Goal: Information Seeking & Learning: Learn about a topic

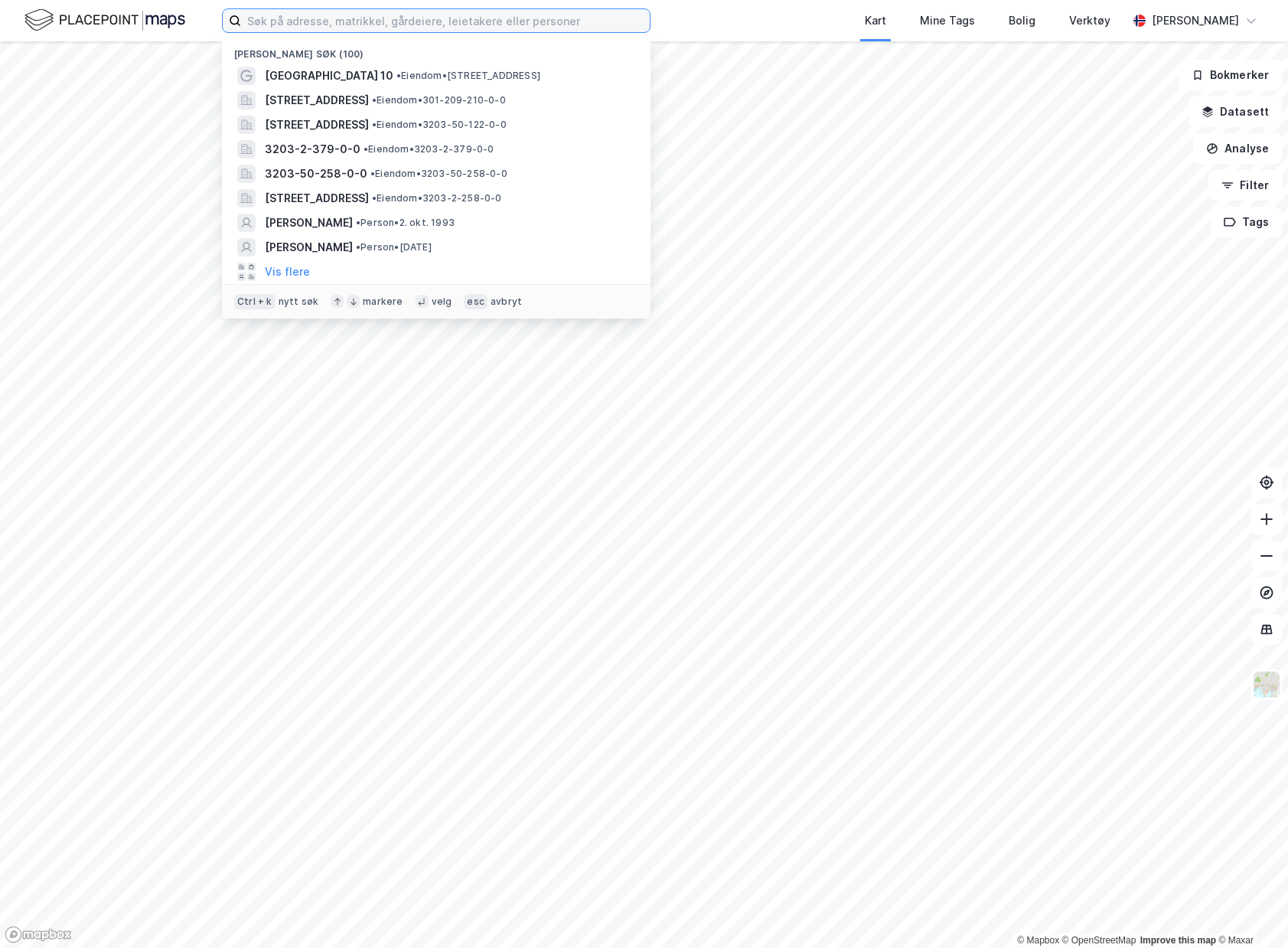
click at [279, 11] on input at bounding box center [445, 20] width 409 height 23
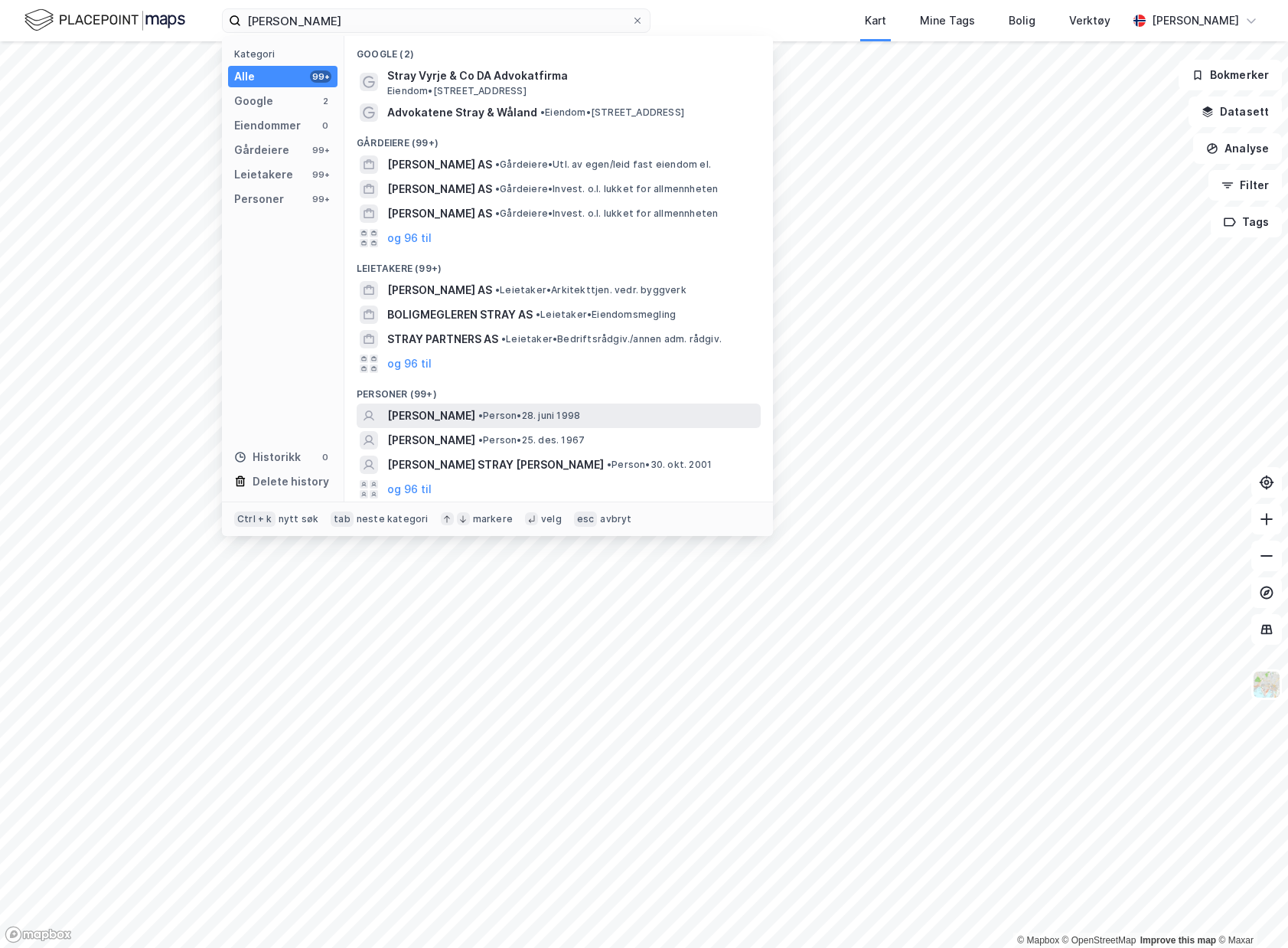
click at [664, 411] on div "[PERSON_NAME] • Person • 28. juni 1998" at bounding box center [572, 415] width 370 height 18
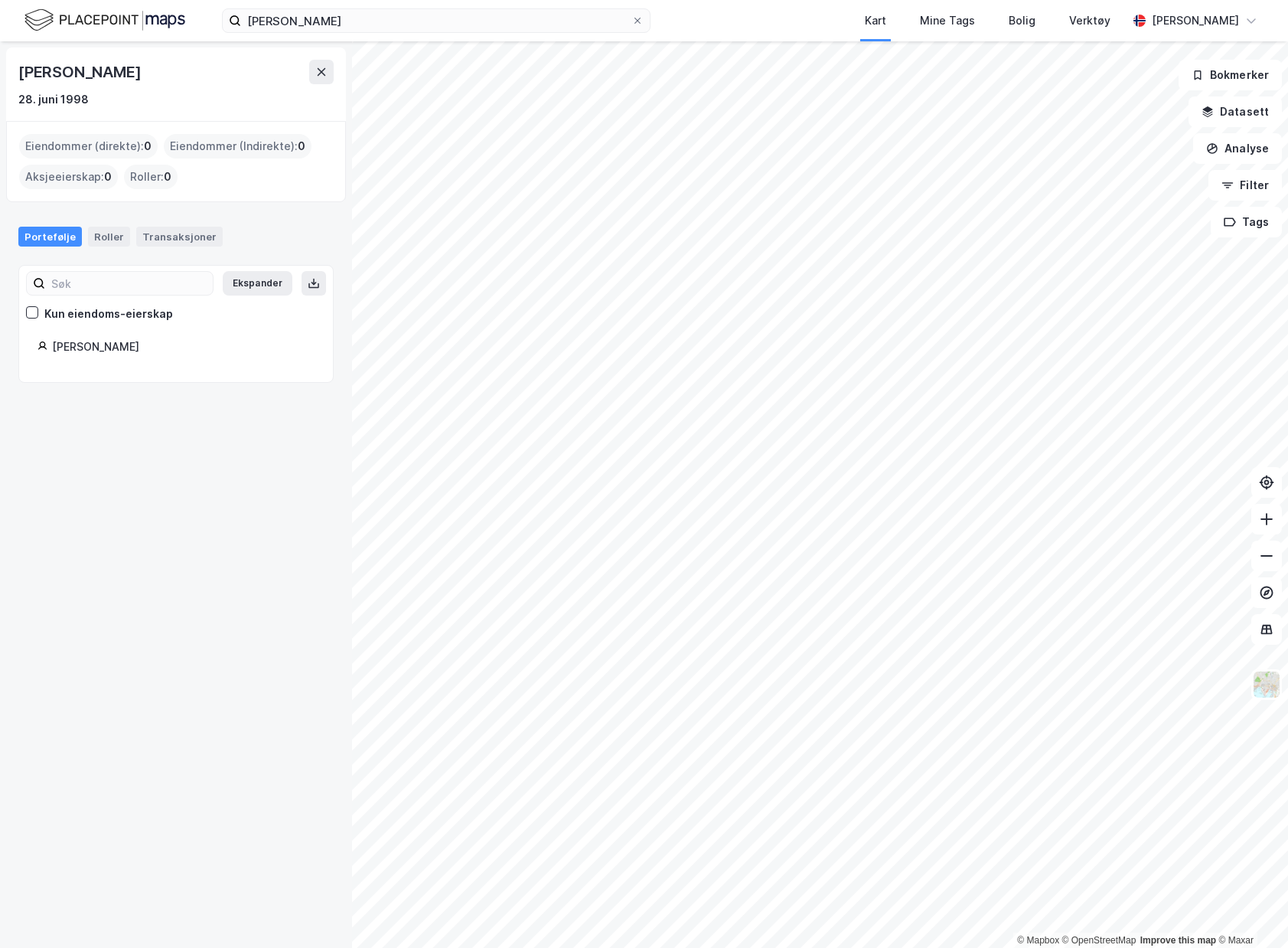
click at [154, 255] on div "Portefølje Roller Transaksjoner Ekspander Kun eiendoms-eierskap [PERSON_NAME]" at bounding box center [176, 295] width 316 height 174
click at [176, 231] on div "Transaksjoner" at bounding box center [179, 236] width 87 height 20
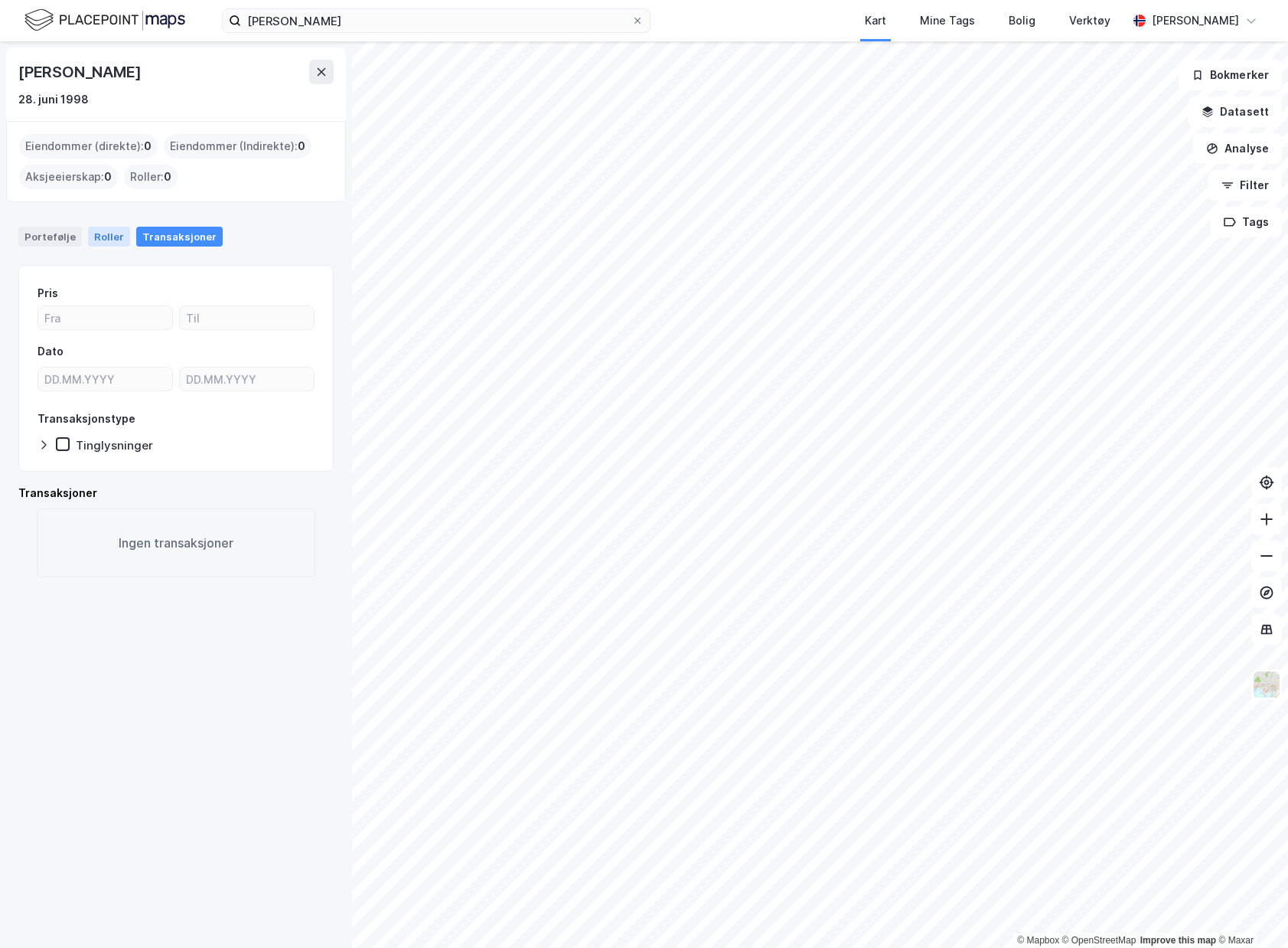
click at [97, 245] on div "Roller" at bounding box center [109, 236] width 42 height 20
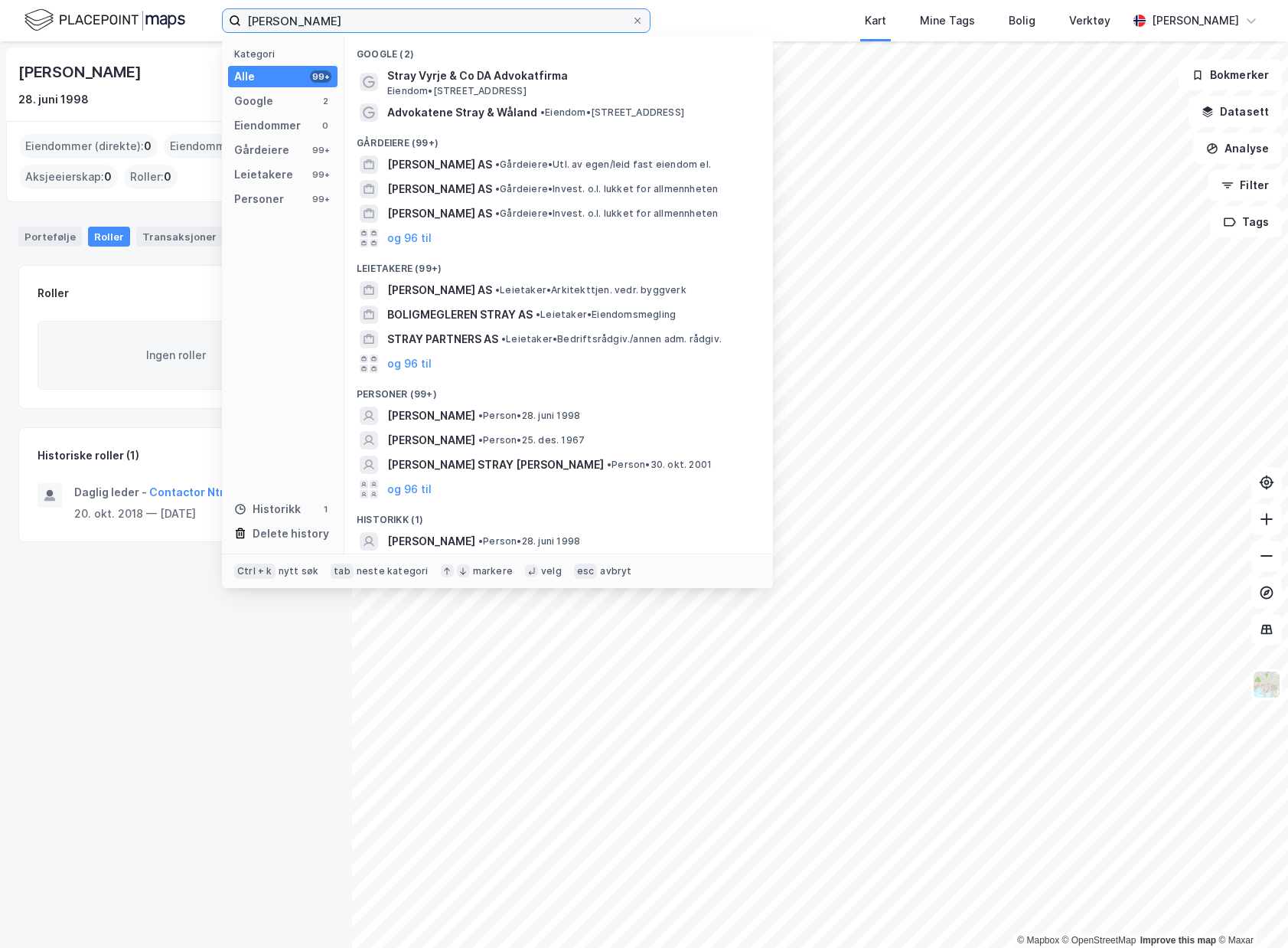
drag, startPoint x: 295, startPoint y: 23, endPoint x: 192, endPoint y: 19, distance: 103.1
click at [192, 19] on div "Magnus stray [PERSON_NAME] Kategori Alle 99+ Google 2 Eiendommer 0 Gårdeiere 99…" at bounding box center [644, 20] width 1288 height 41
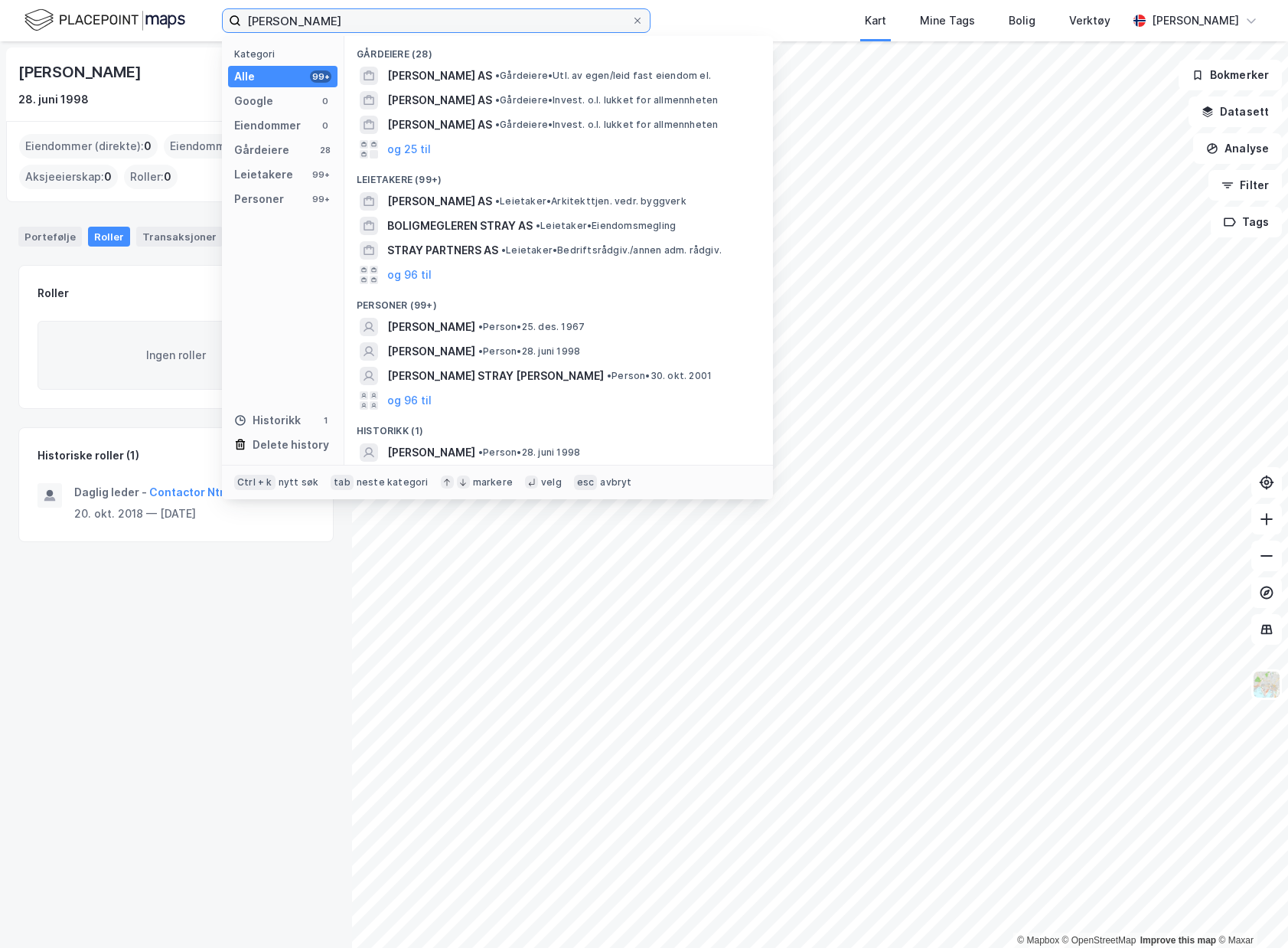
type input "[PERSON_NAME]"
